Goal: Task Accomplishment & Management: Complete application form

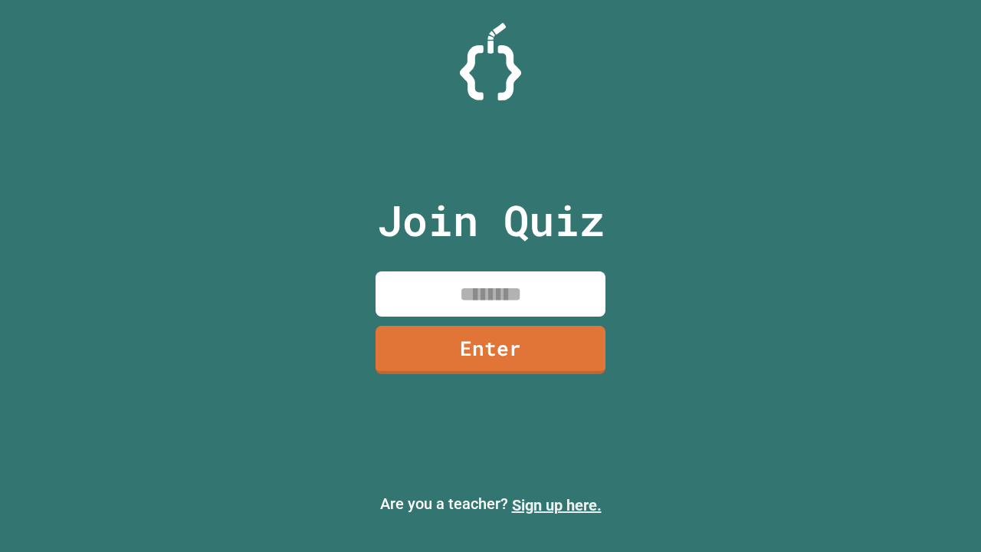
click at [557, 505] on link "Sign up here." at bounding box center [557, 505] width 90 height 18
